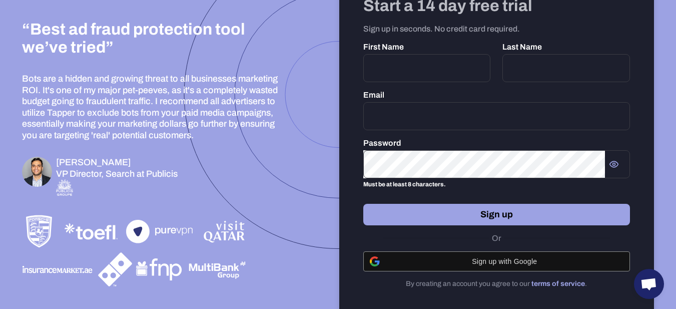
scroll to position [64, 0]
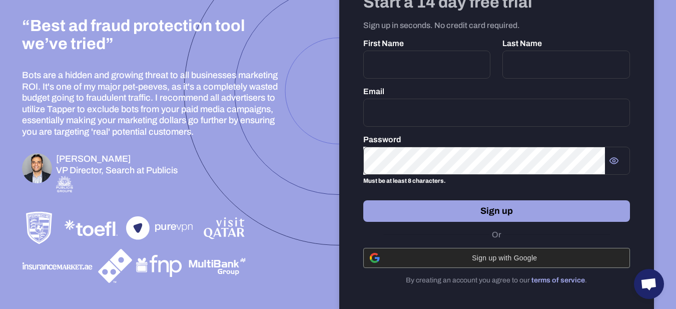
click at [516, 251] on div "Sign up with Google" at bounding box center [497, 257] width 254 height 19
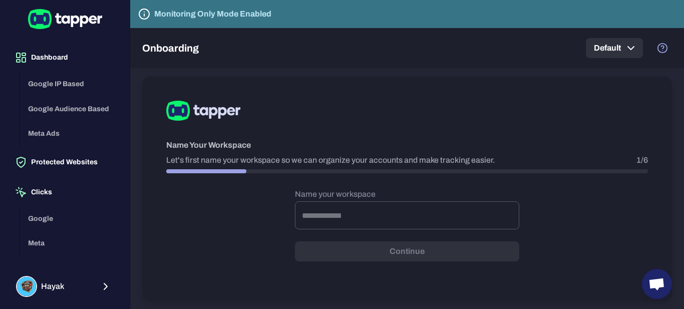
click at [591, 45] on button "Default" at bounding box center [614, 48] width 57 height 20
click at [539, 46] on div at bounding box center [342, 154] width 684 height 309
click at [409, 254] on form "Name your workspace ​ Continue" at bounding box center [407, 225] width 224 height 72
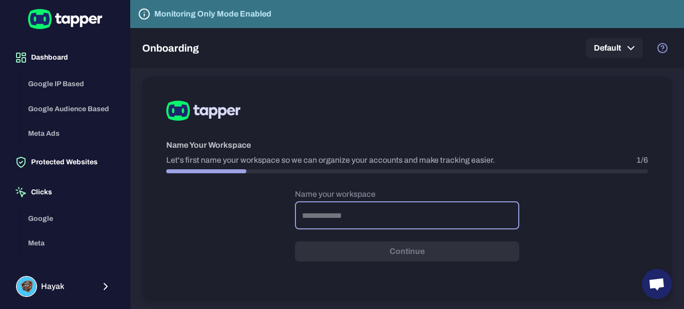
click at [388, 216] on input "text" at bounding box center [407, 215] width 224 height 28
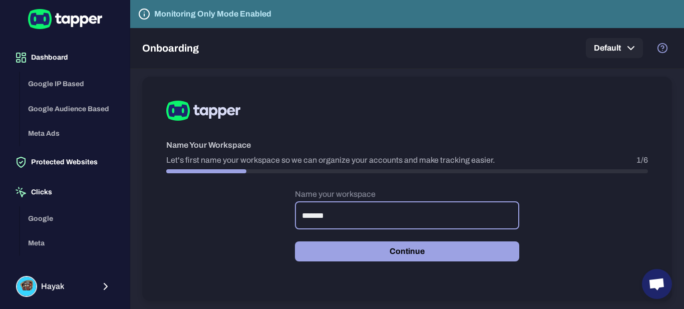
type input "*******"
click at [295, 241] on button "Continue" at bounding box center [407, 251] width 224 height 20
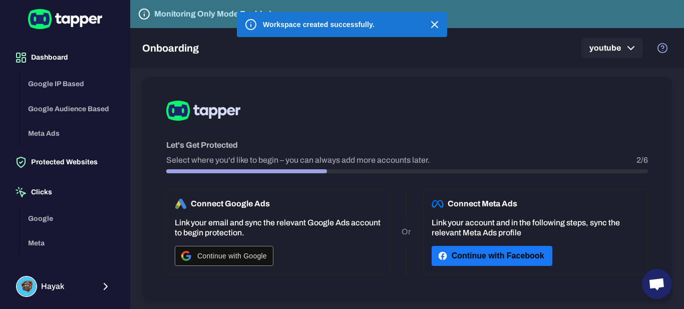
click at [436, 22] on icon "button" at bounding box center [435, 25] width 12 height 12
